Goal: Information Seeking & Learning: Find specific fact

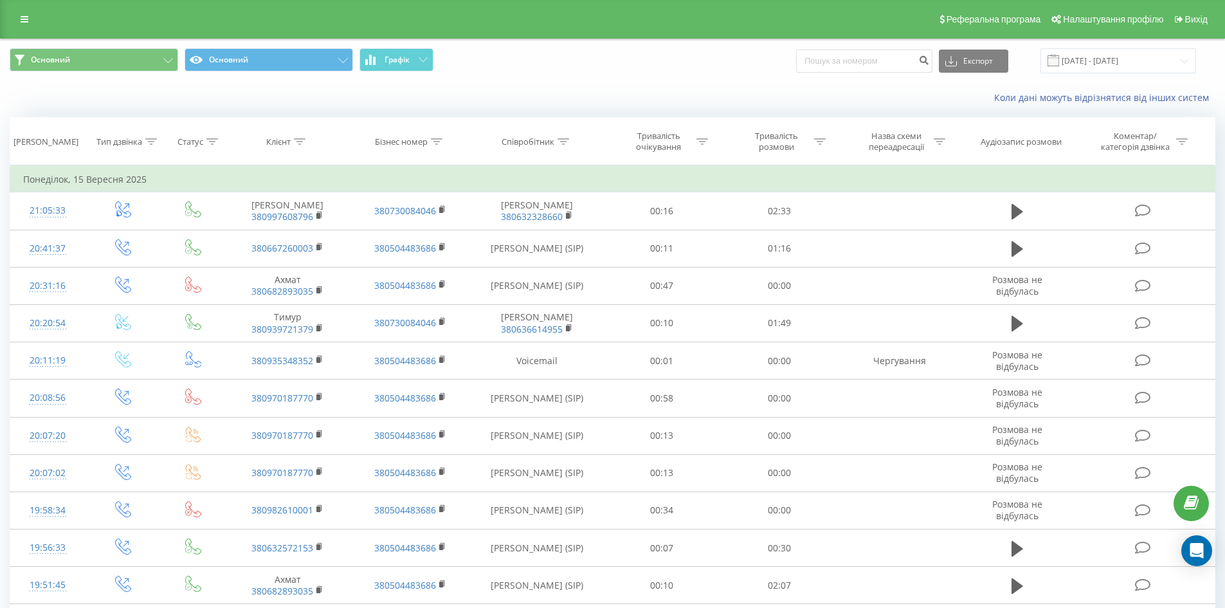
click at [868, 69] on input at bounding box center [864, 61] width 136 height 23
type input "380637968226"
click at [929, 60] on icon "submit" at bounding box center [924, 59] width 11 height 8
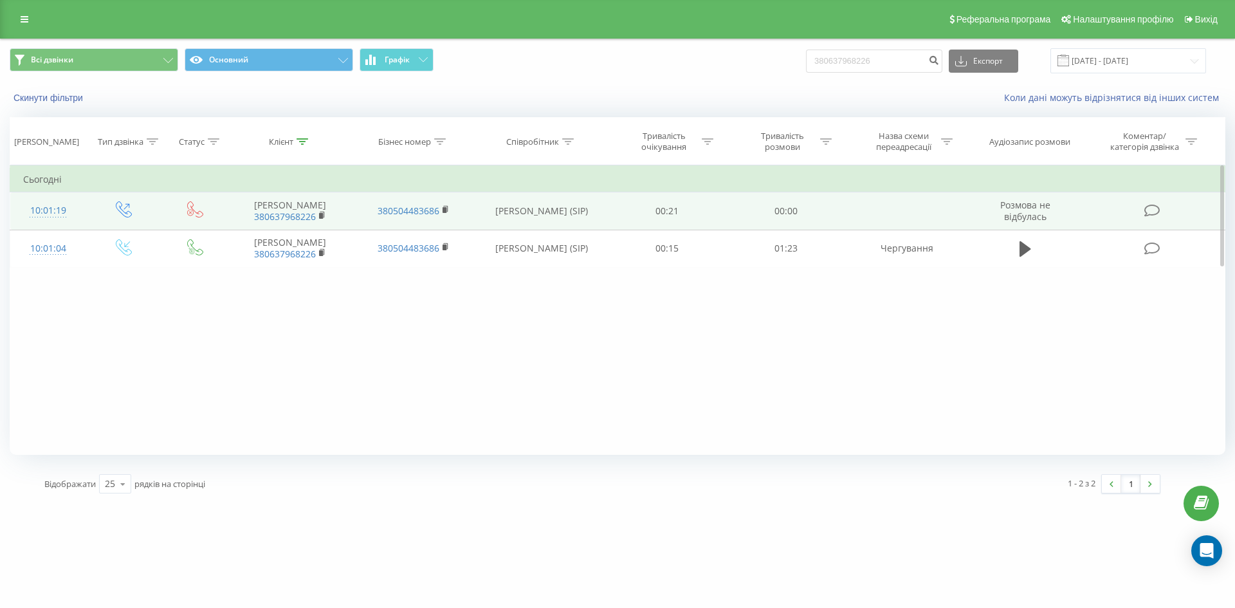
drag, startPoint x: 506, startPoint y: 203, endPoint x: 579, endPoint y: 219, distance: 74.4
click at [579, 219] on td "[PERSON_NAME] (SIP)" at bounding box center [541, 210] width 133 height 37
copy td "[PERSON_NAME] (SIP)"
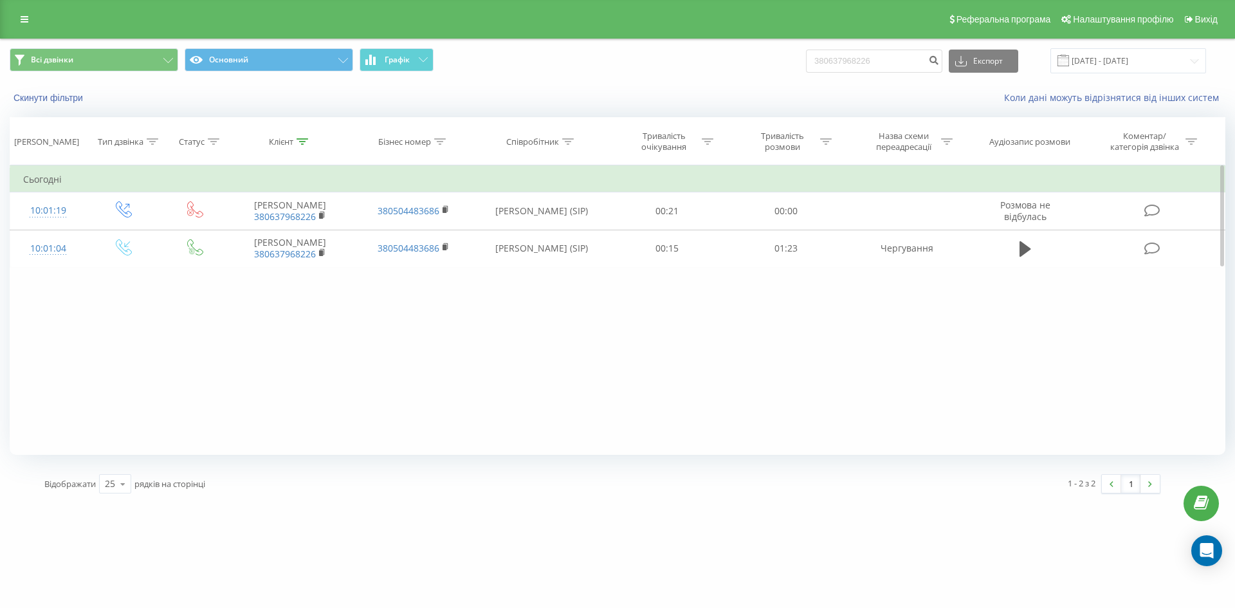
click at [586, 338] on div "Фільтрувати за умовою Дорівнює Введіть значення Скасувати OK Фільтрувати за умо…" at bounding box center [618, 309] width 1216 height 289
